Goal: Task Accomplishment & Management: Use online tool/utility

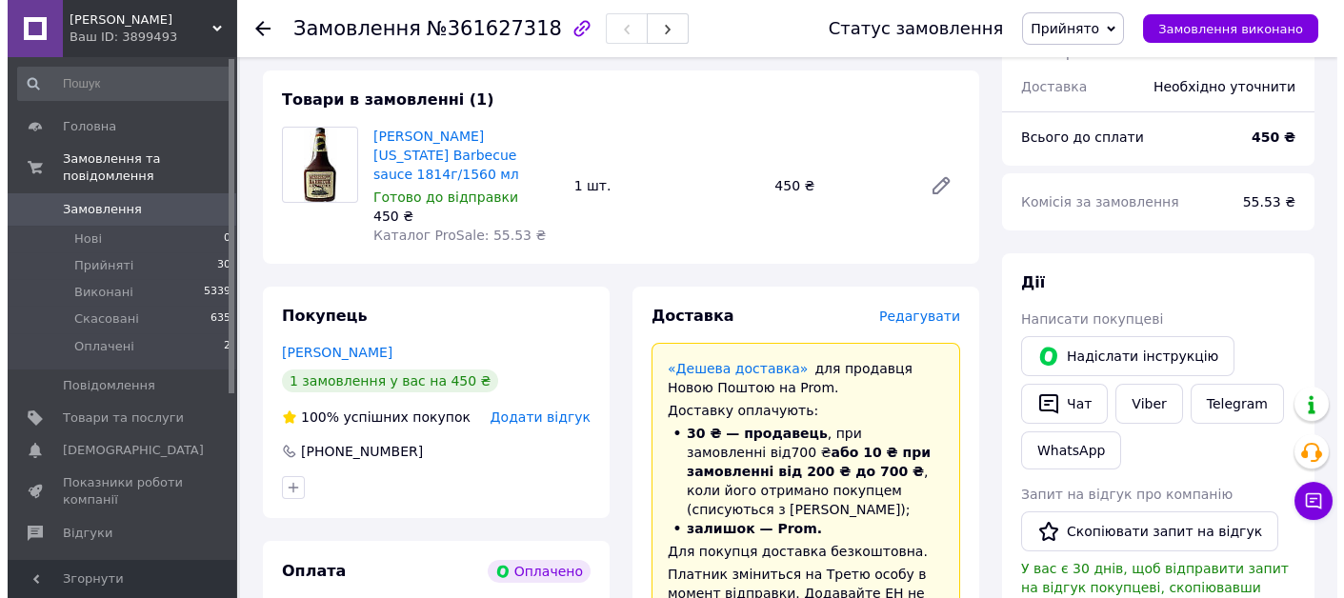
scroll to position [191, 0]
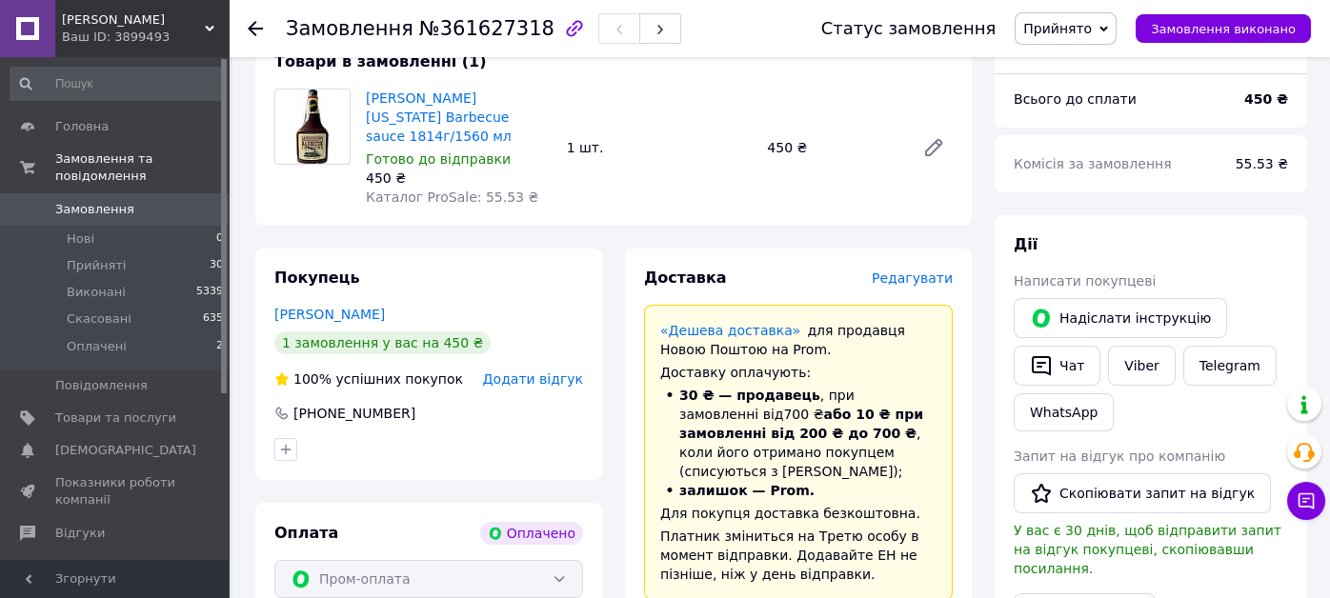
click at [906, 271] on span "Редагувати" at bounding box center [912, 278] width 81 height 15
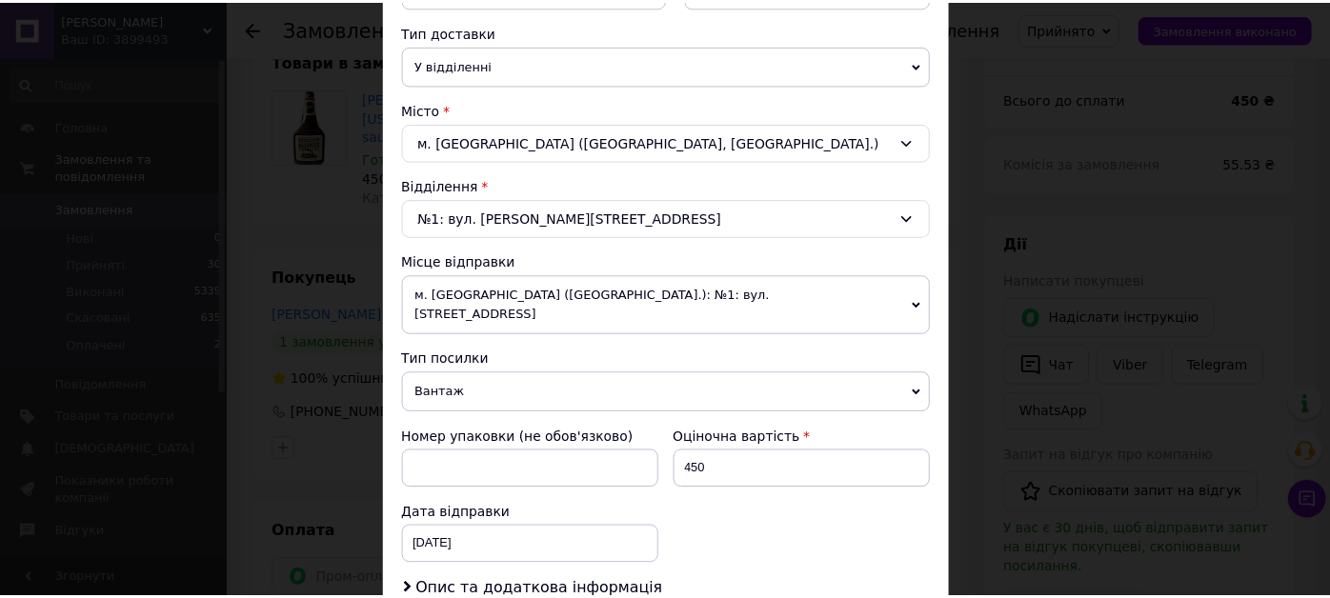
scroll to position [572, 0]
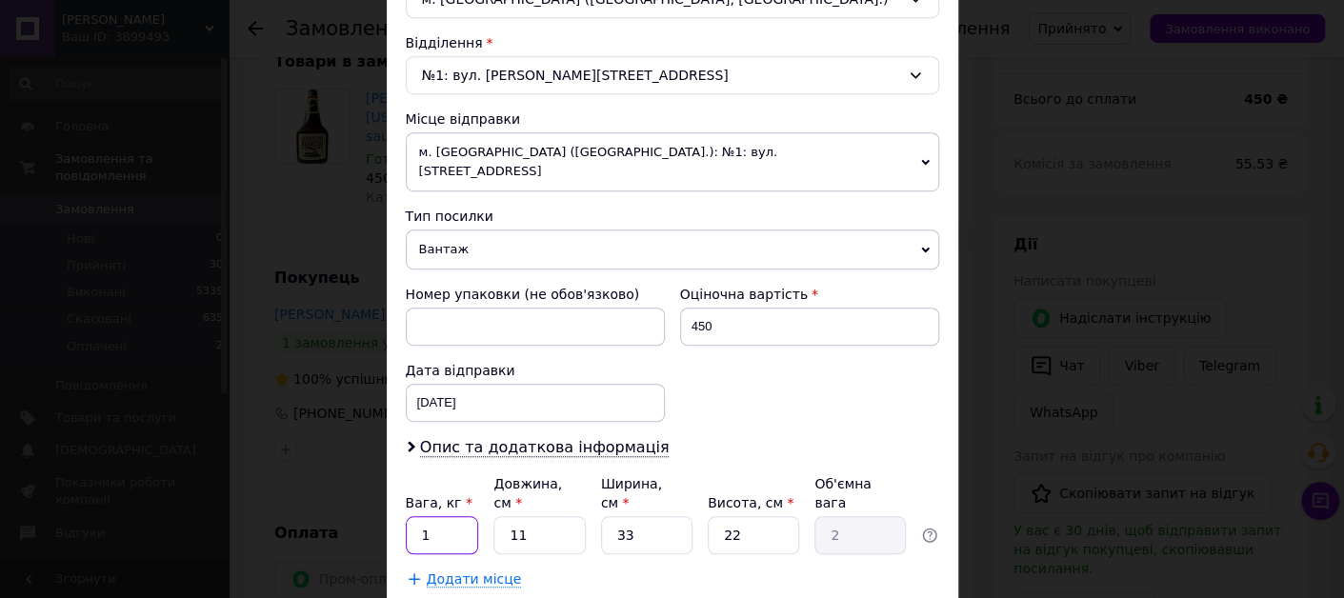
click at [432, 516] on input "1" at bounding box center [442, 535] width 73 height 38
type input "2"
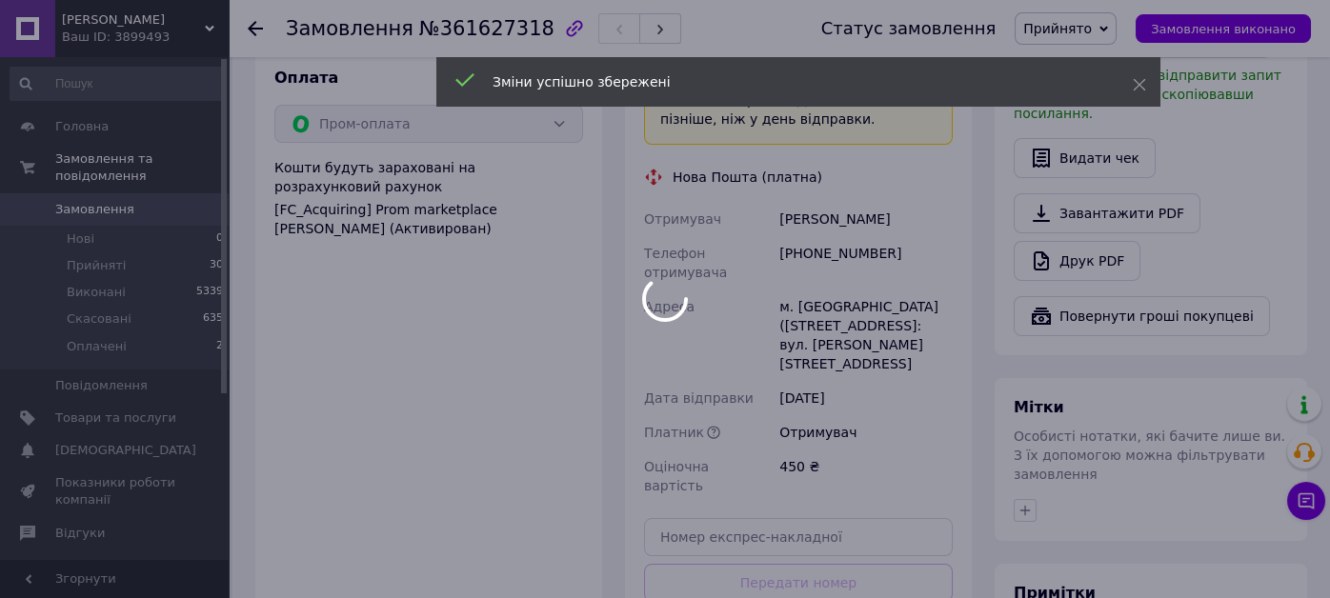
scroll to position [761, 0]
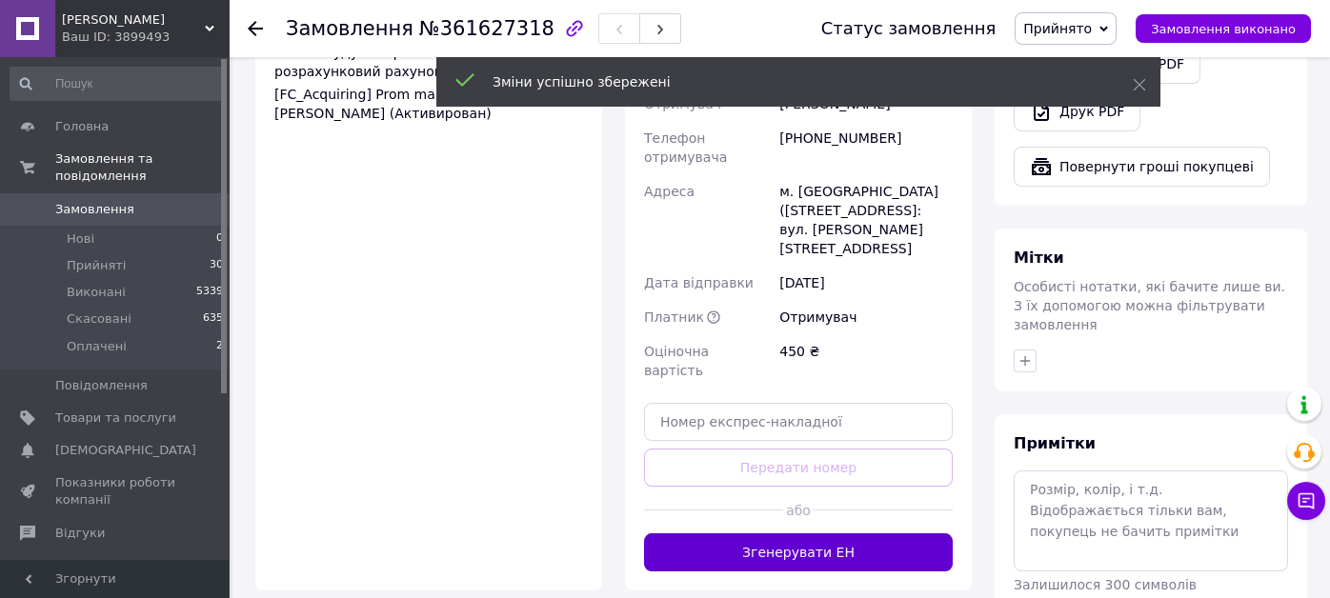
click at [768, 534] on button "Згенерувати ЕН" at bounding box center [798, 553] width 309 height 38
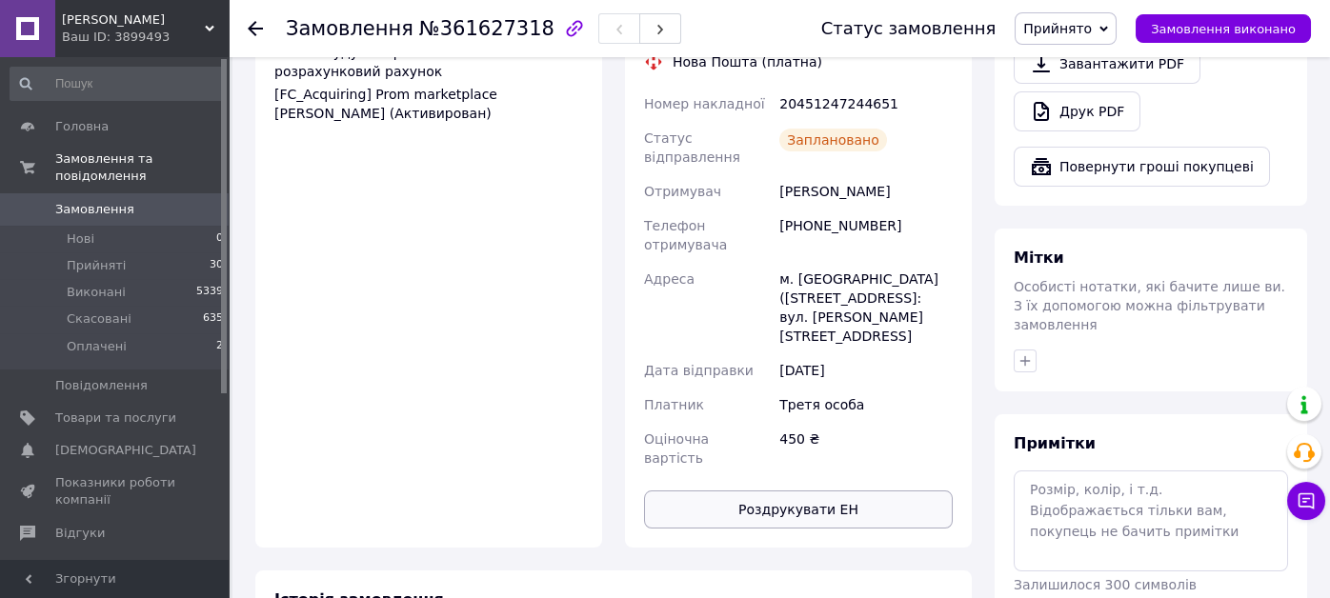
click at [804, 491] on button "Роздрукувати ЕН" at bounding box center [798, 510] width 309 height 38
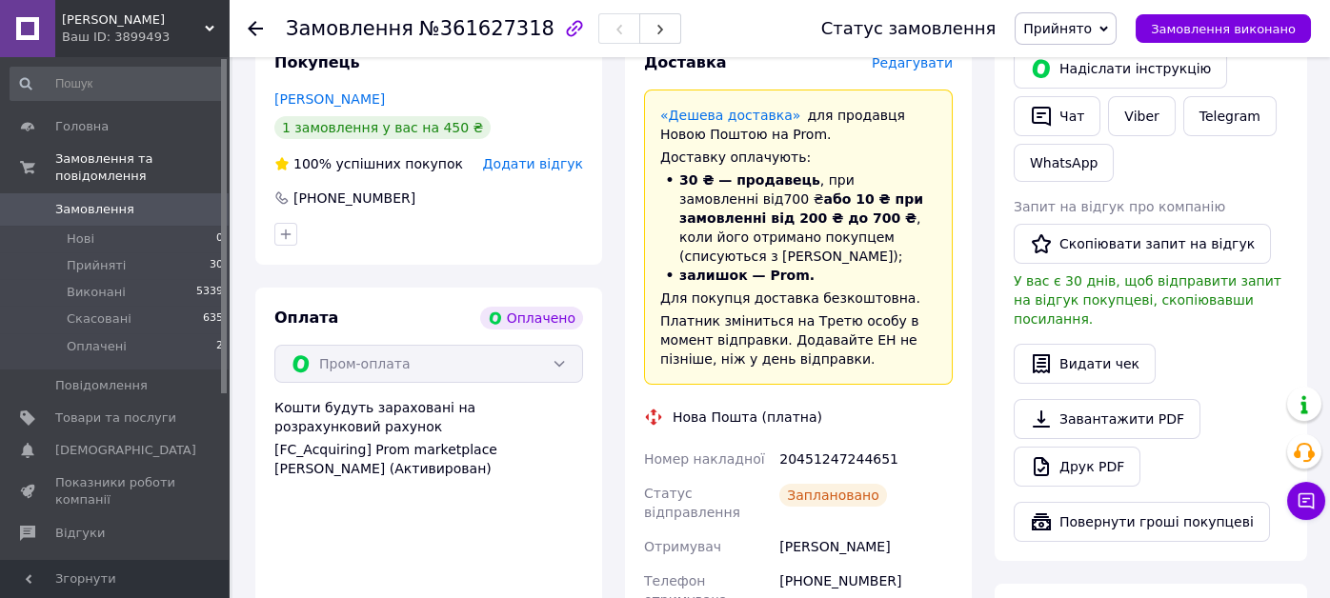
scroll to position [94, 0]
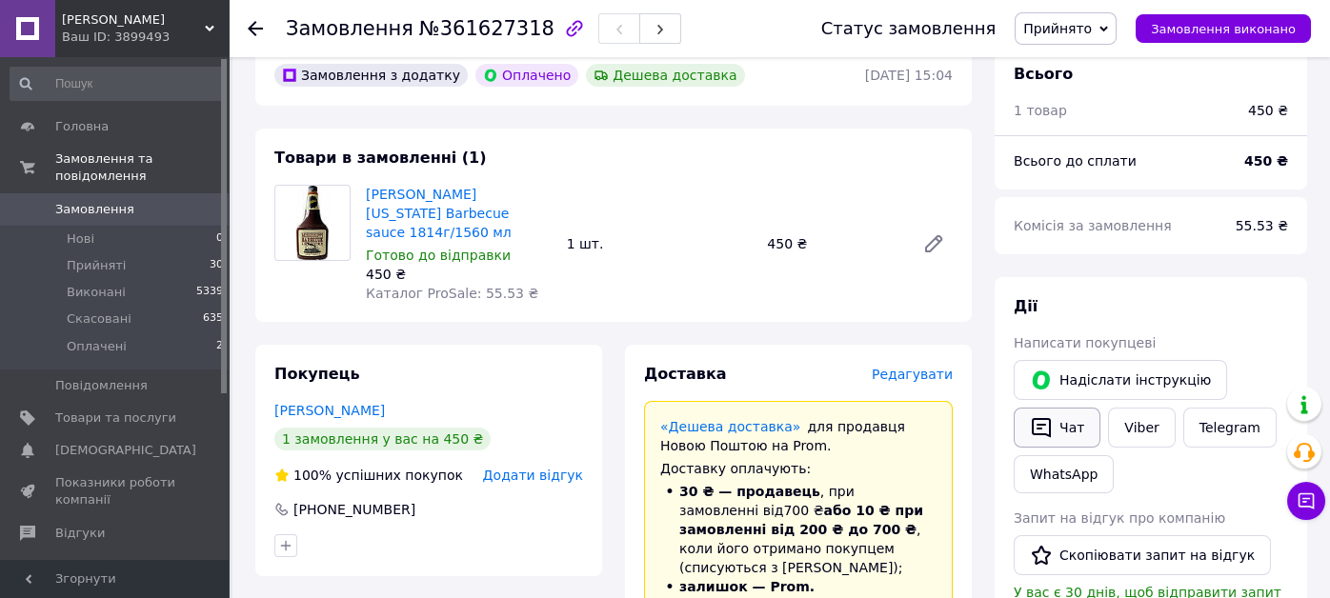
click at [1086, 430] on button "Чат" at bounding box center [1057, 428] width 87 height 40
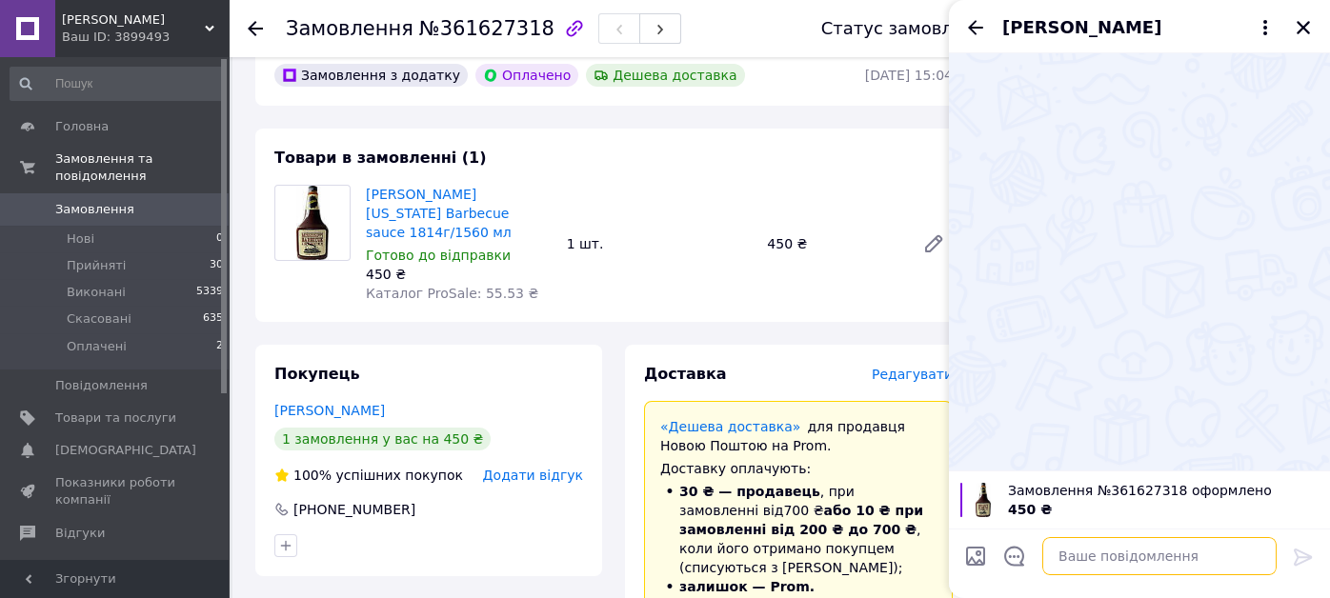
click at [1123, 565] on textarea at bounding box center [1159, 556] width 234 height 38
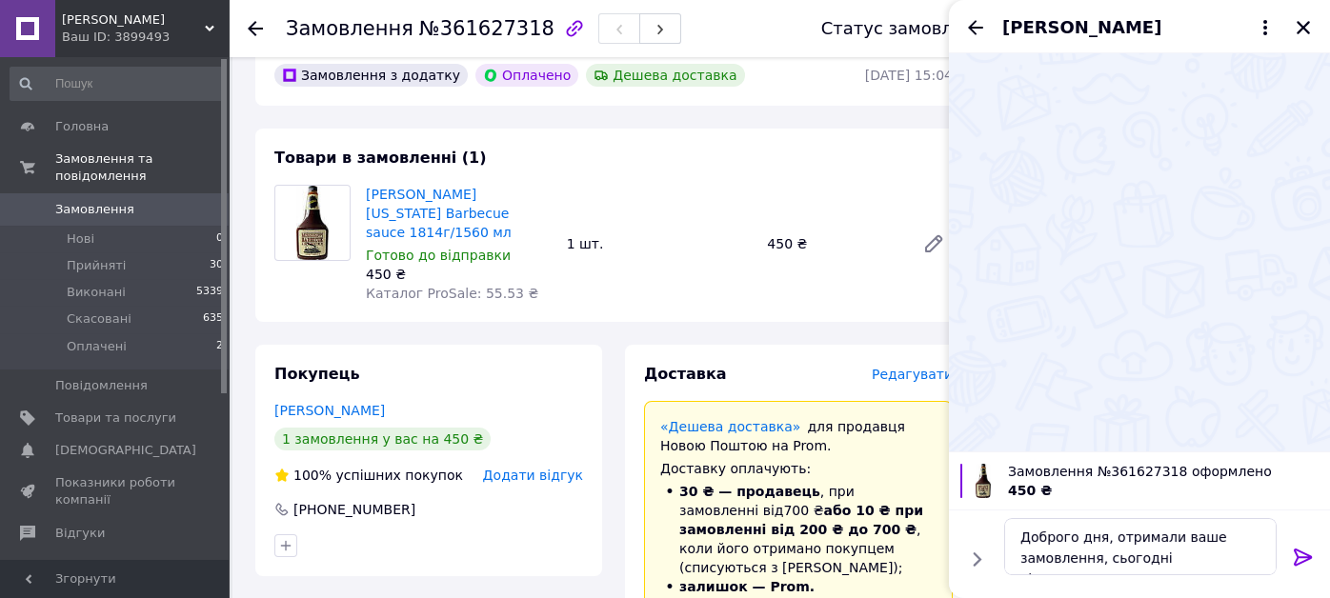
scroll to position [1, 0]
click at [1258, 562] on textarea "Доброго дня, отримали ваше замовлення, сьогодні відправимо. Дя" at bounding box center [1140, 546] width 273 height 57
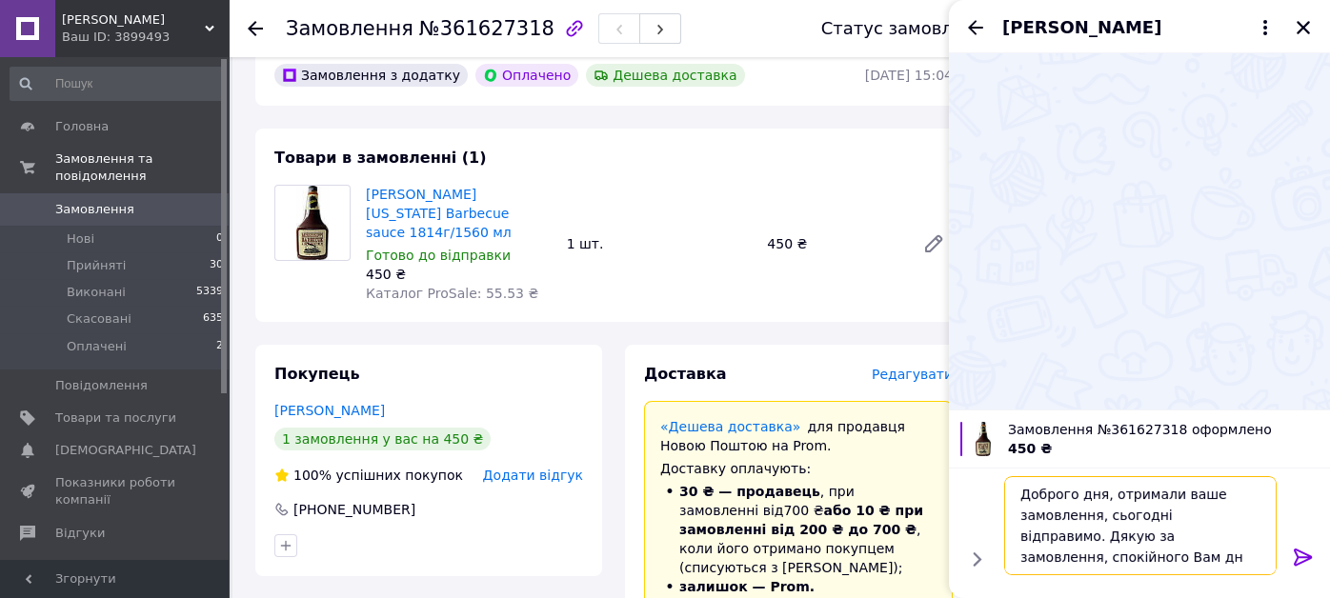
type textarea "Доброго дня, отримали ваше замовлення, сьогодні відправимо. Дякую за замовлення…"
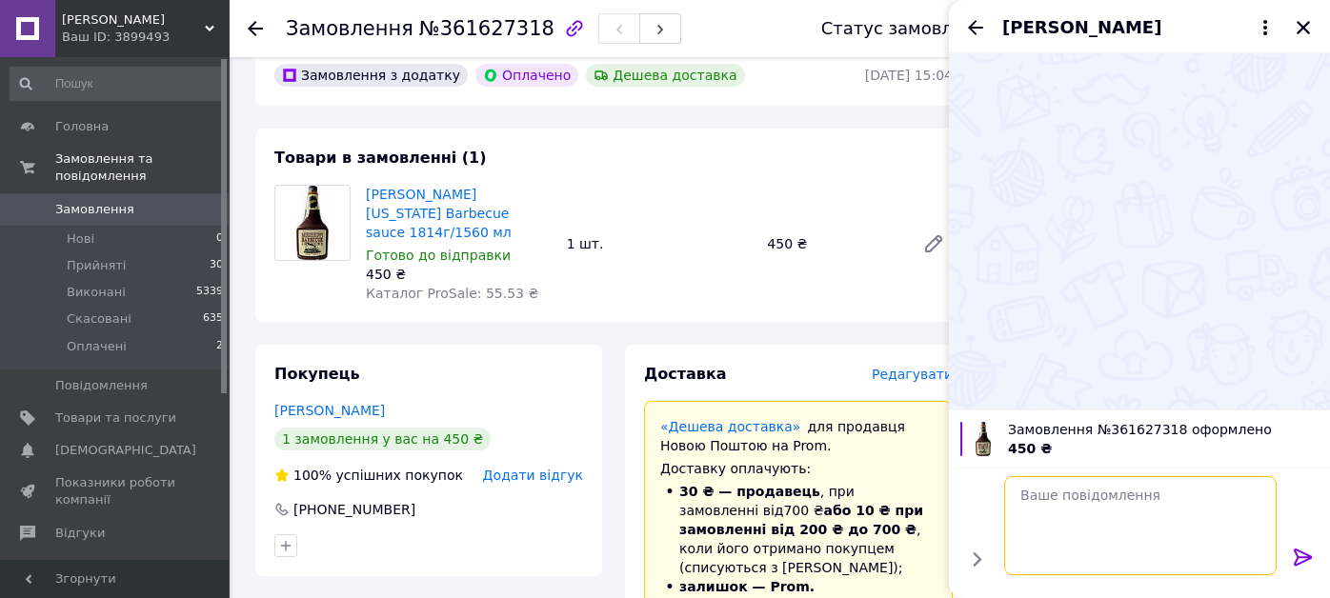
scroll to position [0, 0]
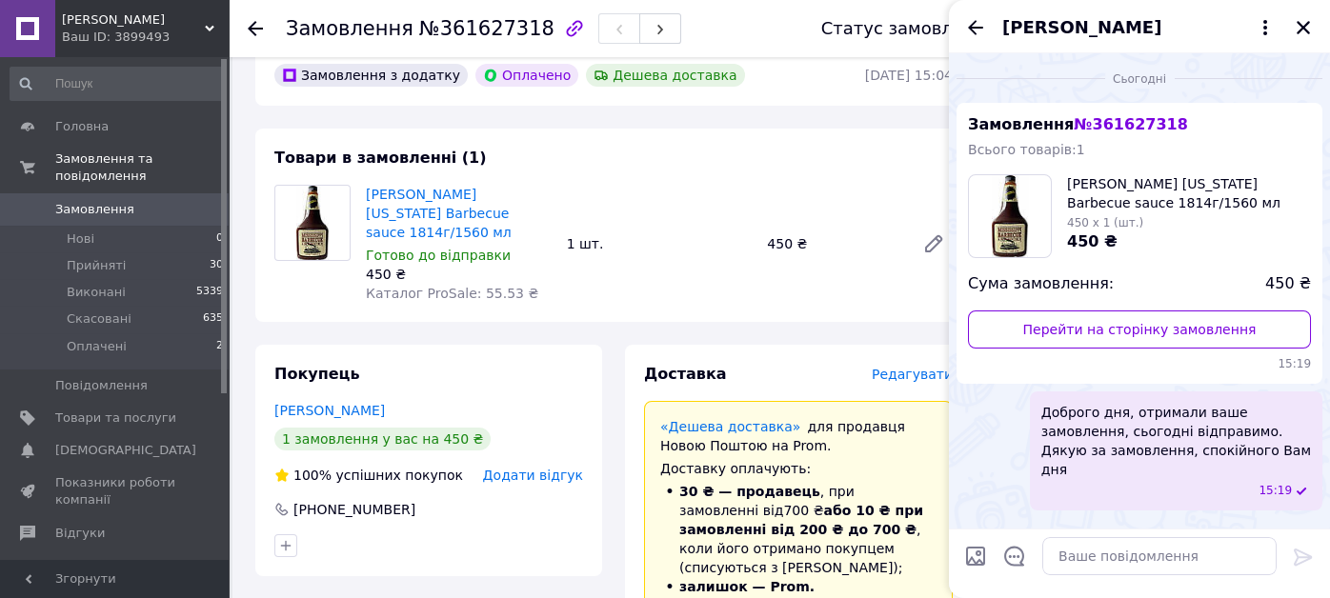
drag, startPoint x: 1301, startPoint y: 33, endPoint x: 1225, endPoint y: 6, distance: 80.2
click at [1296, 31] on icon "Закрити" at bounding box center [1303, 27] width 17 height 17
